Goal: Task Accomplishment & Management: Manage account settings

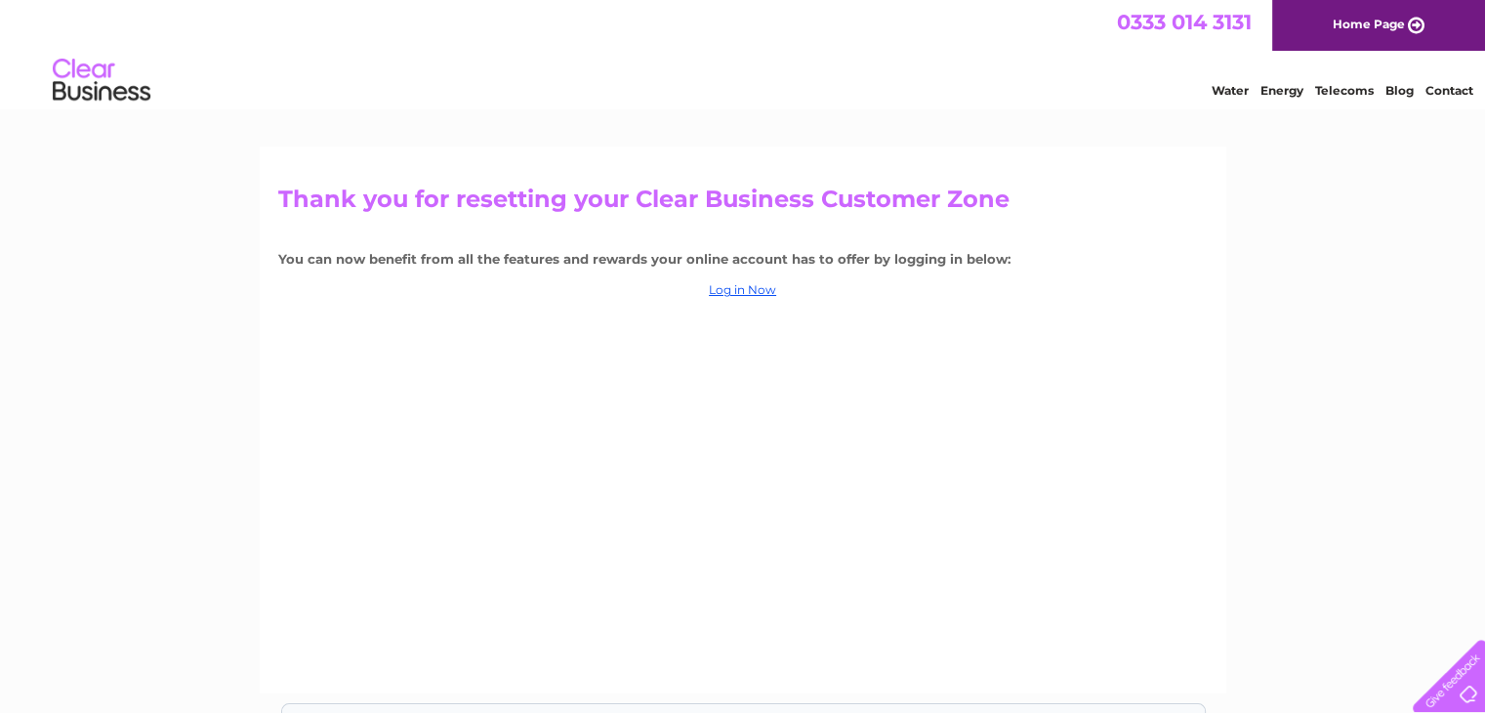
click at [738, 298] on div "Thank you for resetting your Clear Business Customer Zone You can now benefit f…" at bounding box center [743, 419] width 967 height 547
click at [749, 291] on link "Log in Now" at bounding box center [742, 289] width 67 height 15
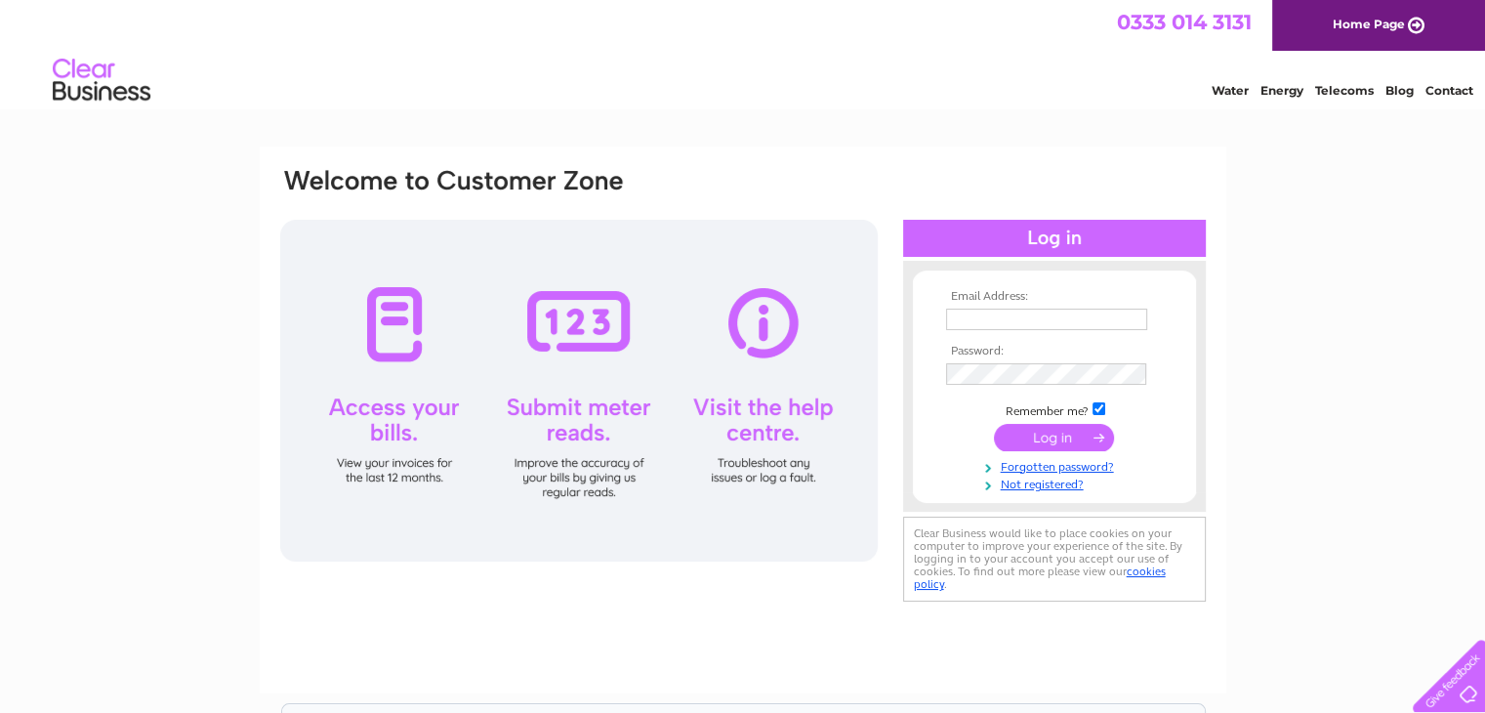
type input "[EMAIL_ADDRESS][DOMAIN_NAME]"
click at [1039, 438] on input "submit" at bounding box center [1054, 437] width 120 height 27
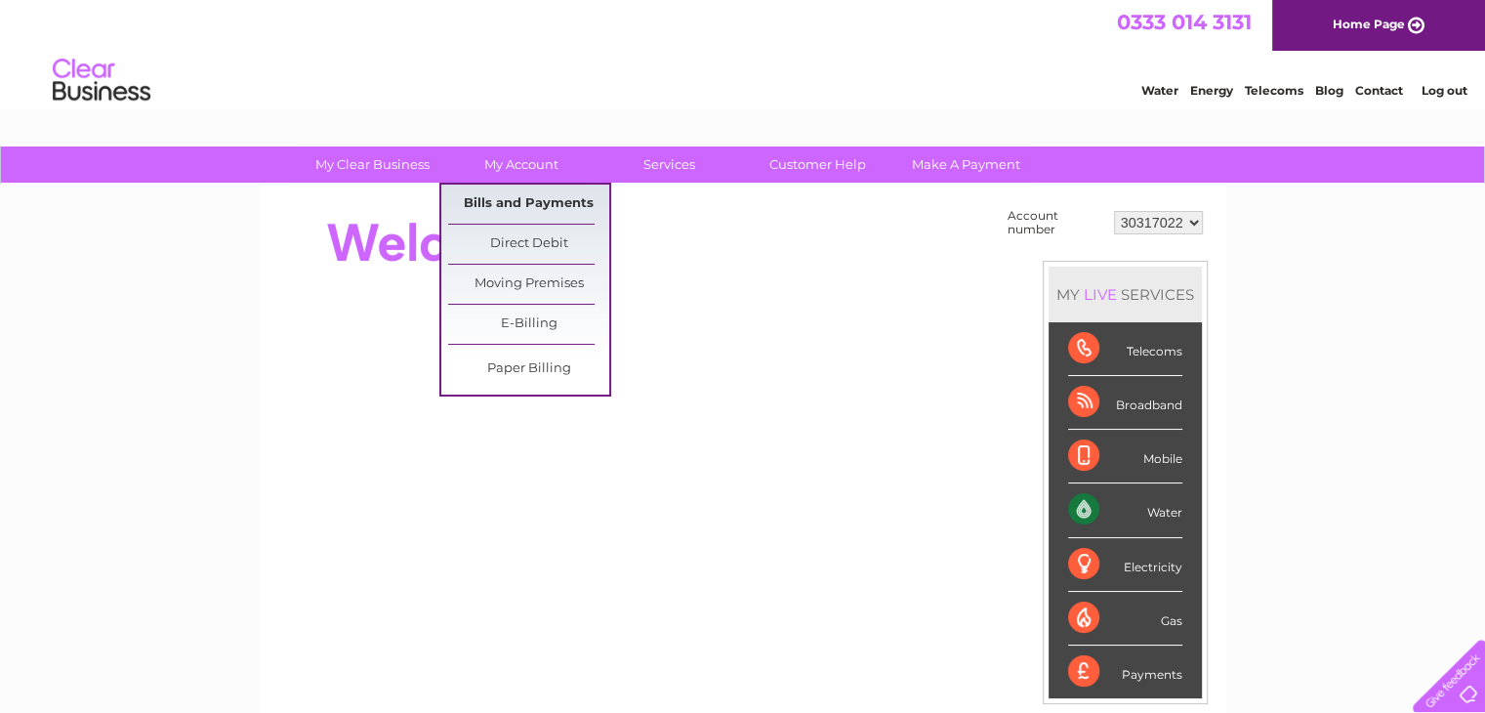
click at [535, 209] on link "Bills and Payments" at bounding box center [528, 204] width 161 height 39
click at [547, 209] on link "Bills and Payments" at bounding box center [528, 204] width 161 height 39
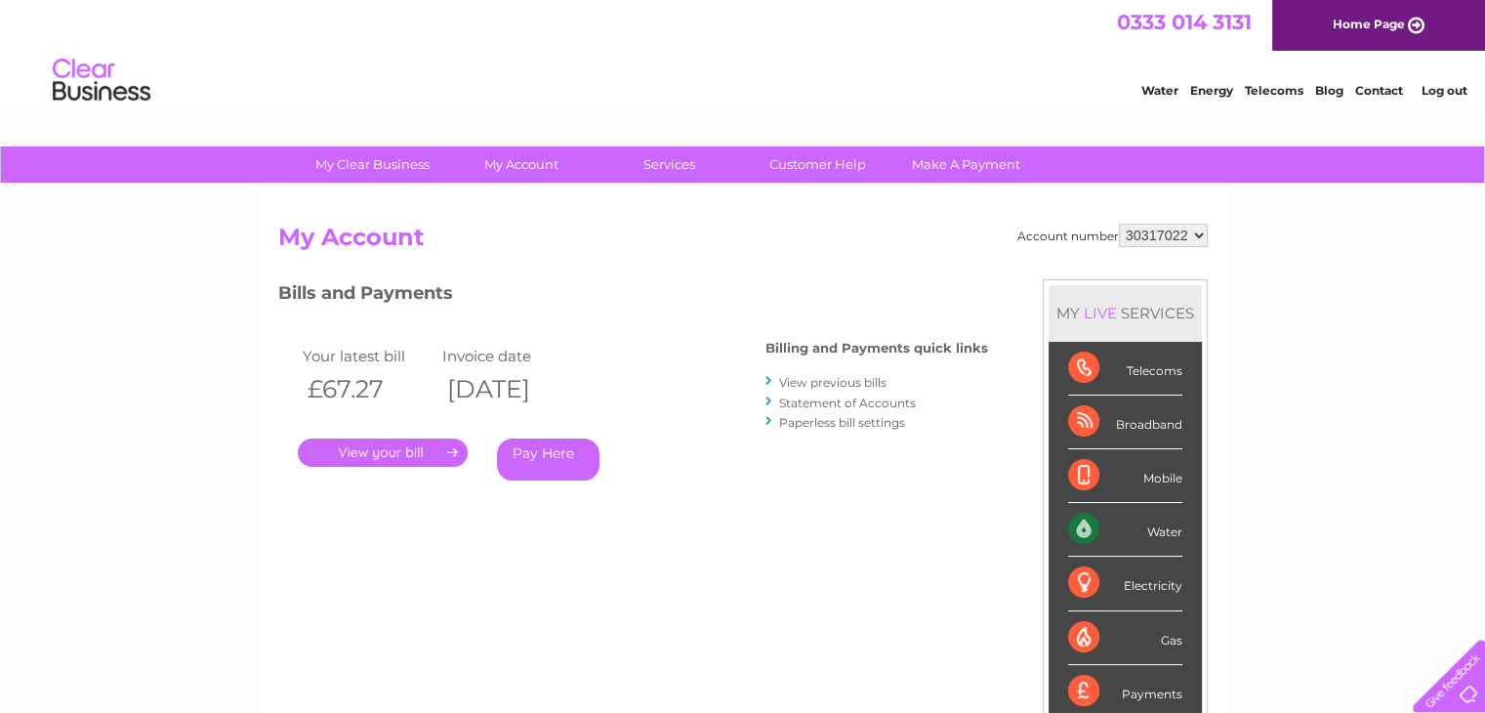
click at [836, 397] on link "Statement of Accounts" at bounding box center [847, 402] width 137 height 15
